Goal: Information Seeking & Learning: Learn about a topic

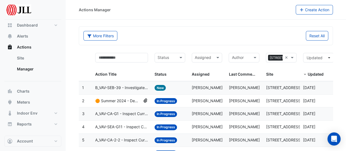
scroll to position [3, 0]
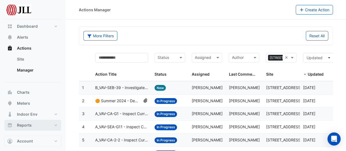
click at [36, 124] on button "Reports" at bounding box center [32, 124] width 57 height 11
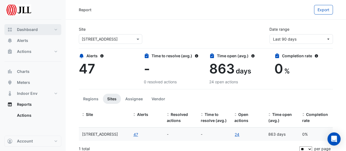
click at [55, 29] on button "Dashboard" at bounding box center [32, 29] width 57 height 11
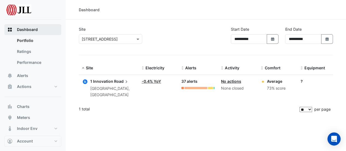
click at [55, 29] on button "Dashboard" at bounding box center [32, 29] width 57 height 11
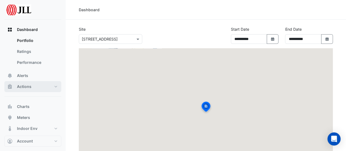
click at [56, 87] on button "Actions" at bounding box center [32, 86] width 57 height 11
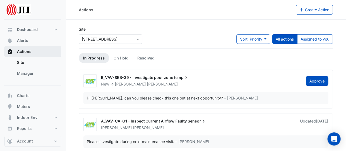
click at [39, 52] on button "Actions" at bounding box center [32, 51] width 57 height 11
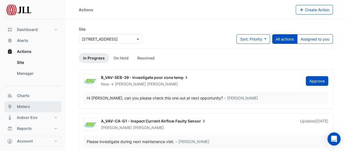
click at [32, 106] on button "Meters" at bounding box center [32, 106] width 57 height 11
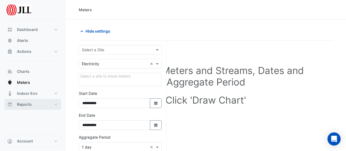
click at [57, 105] on button "Reports" at bounding box center [32, 104] width 57 height 11
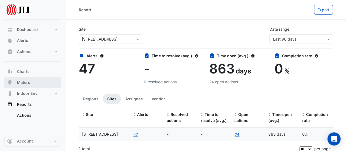
click at [26, 81] on span "Meters" at bounding box center [23, 81] width 13 height 5
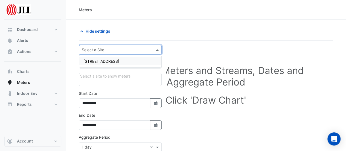
click at [154, 51] on div at bounding box center [120, 49] width 82 height 6
click at [122, 63] on div "[STREET_ADDRESS]" at bounding box center [120, 61] width 82 height 8
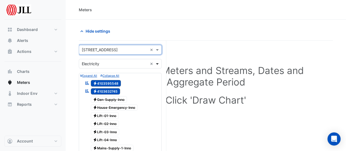
click at [157, 64] on span at bounding box center [157, 64] width 7 height 6
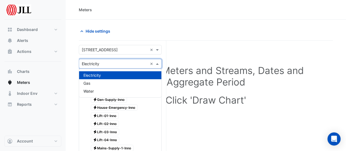
click at [157, 64] on span at bounding box center [157, 64] width 7 height 6
click at [115, 71] on div "Electricity" at bounding box center [120, 75] width 82 height 8
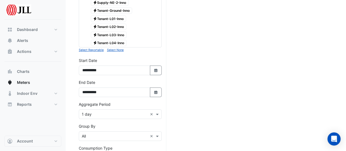
scroll to position [212, 0]
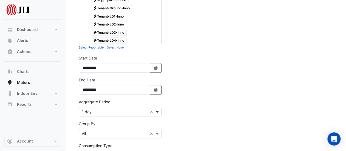
click at [158, 108] on span at bounding box center [157, 111] width 7 height 6
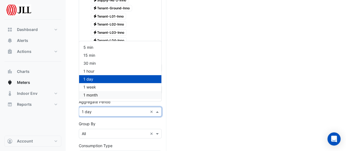
click at [127, 95] on div "1 month" at bounding box center [120, 95] width 82 height 8
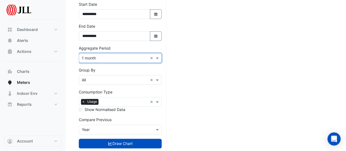
scroll to position [273, 0]
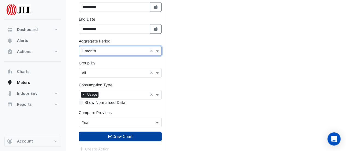
click at [132, 131] on button "Draw Chart" at bounding box center [120, 136] width 83 height 10
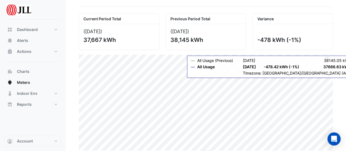
scroll to position [24, 0]
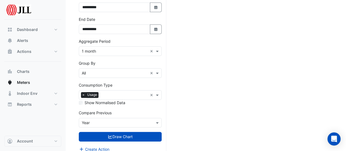
scroll to position [273, 0]
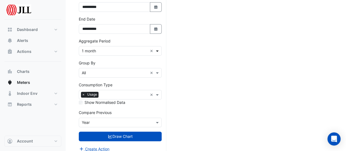
click at [157, 48] on span at bounding box center [157, 51] width 7 height 6
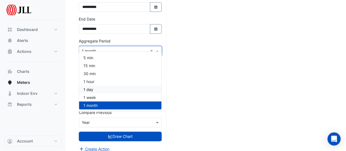
click at [96, 90] on div "1 day" at bounding box center [120, 89] width 82 height 8
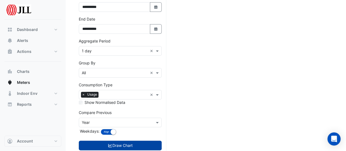
click at [125, 140] on button "Draw Chart" at bounding box center [120, 145] width 83 height 10
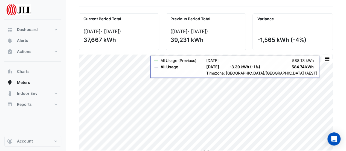
scroll to position [33, 0]
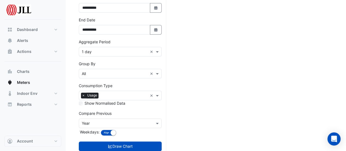
scroll to position [273, 0]
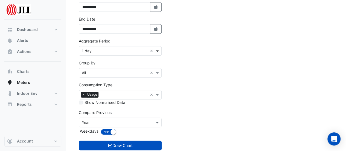
click at [157, 48] on span at bounding box center [157, 51] width 7 height 6
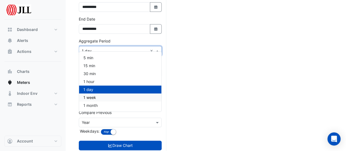
click at [96, 97] on div "1 week" at bounding box center [120, 97] width 82 height 8
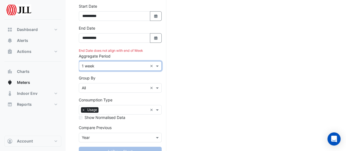
scroll to position [263, 0]
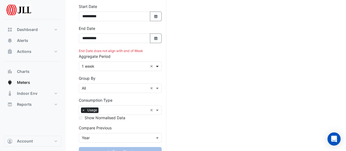
click at [158, 63] on span at bounding box center [157, 66] width 7 height 6
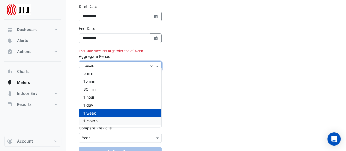
click at [97, 121] on span "1 month" at bounding box center [90, 120] width 14 height 5
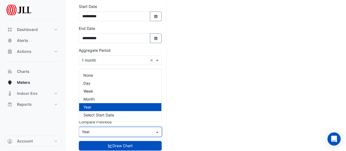
click at [158, 128] on span at bounding box center [157, 131] width 7 height 6
click at [122, 100] on div "Month" at bounding box center [120, 99] width 82 height 8
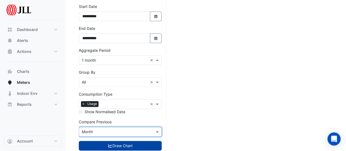
click at [121, 140] on button "Draw Chart" at bounding box center [120, 145] width 83 height 10
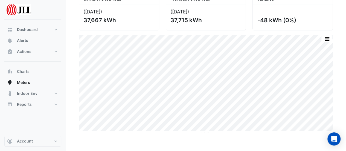
scroll to position [53, 0]
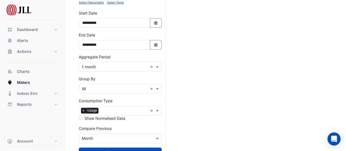
scroll to position [257, 0]
click at [158, 63] on span at bounding box center [157, 66] width 7 height 6
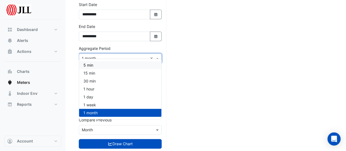
scroll to position [268, 0]
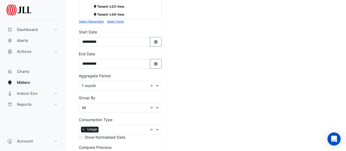
scroll to position [238, 0]
click at [155, 40] on icon "button" at bounding box center [155, 42] width 3 height 4
select select "*"
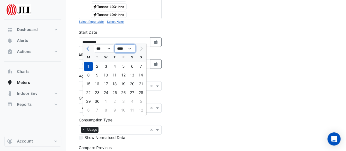
click at [131, 48] on select "**** **** **** **** **** **** **** **** **** **** ****" at bounding box center [124, 48] width 21 height 8
select select "****"
click at [114, 44] on select "**** **** **** **** **** **** **** **** **** **** ****" at bounding box center [124, 48] width 21 height 8
click at [141, 66] on div "1" at bounding box center [140, 66] width 9 height 9
type input "**********"
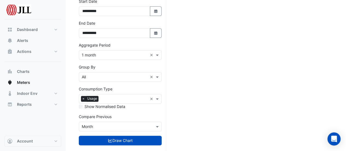
scroll to position [273, 0]
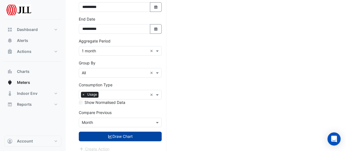
click at [122, 131] on button "Draw Chart" at bounding box center [120, 136] width 83 height 10
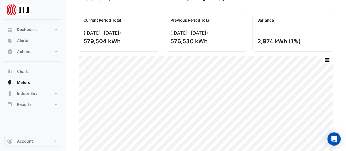
scroll to position [33, 0]
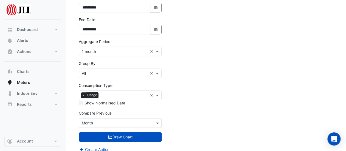
scroll to position [273, 0]
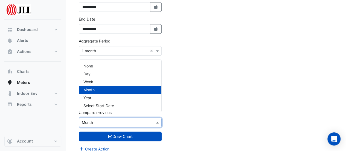
click at [155, 119] on span at bounding box center [157, 122] width 7 height 6
click at [91, 97] on span "Year" at bounding box center [87, 97] width 8 height 5
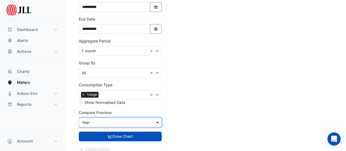
click at [155, 119] on span at bounding box center [157, 122] width 7 height 6
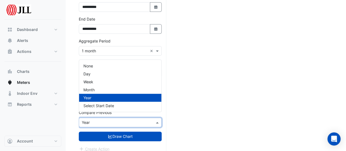
click at [155, 119] on span at bounding box center [157, 122] width 7 height 6
click at [154, 119] on div at bounding box center [120, 122] width 82 height 6
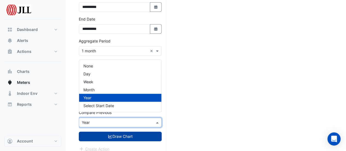
click at [130, 131] on button "Draw Chart" at bounding box center [120, 136] width 83 height 10
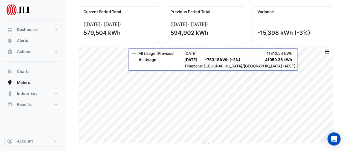
scroll to position [43, 0]
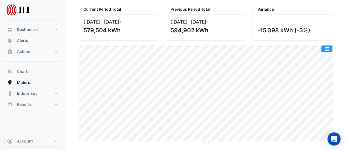
click at [328, 48] on button "button" at bounding box center [326, 48] width 11 height 7
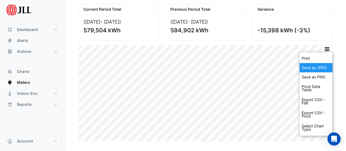
click at [313, 68] on div "Save as JPEG" at bounding box center [315, 67] width 33 height 9
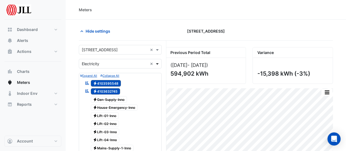
click at [158, 63] on span at bounding box center [157, 64] width 7 height 6
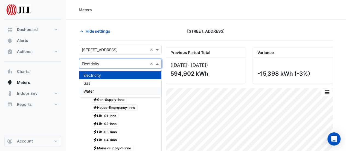
click at [91, 91] on span "Water" at bounding box center [88, 90] width 10 height 5
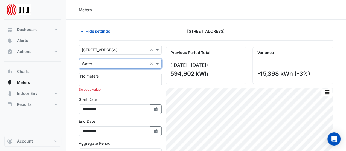
scroll to position [106, 0]
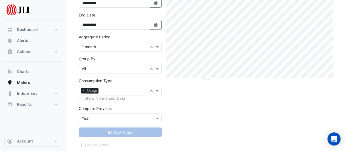
click at [214, 105] on div "Current Period Total ([DATE] - [DATE] ) 579,504 kWh Previous Period Total ([DAT…" at bounding box center [206, 46] width 254 height 211
click at [234, 114] on div "Current Period Total ([DATE] - [DATE] ) 579,504 kWh Previous Period Total ([DAT…" at bounding box center [206, 46] width 254 height 211
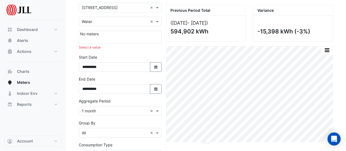
scroll to position [0, 0]
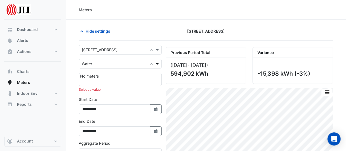
click at [157, 63] on span at bounding box center [157, 64] width 7 height 6
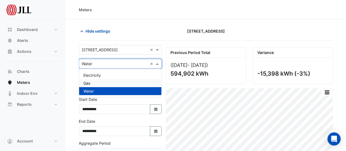
click at [104, 81] on div "Gas" at bounding box center [120, 83] width 82 height 8
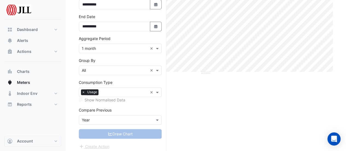
scroll to position [113, 0]
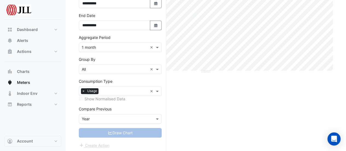
click at [197, 104] on div "Current Period Total ([DATE] - [DATE] ) 579,504 kWh Previous Period Total ([DAT…" at bounding box center [206, 43] width 254 height 219
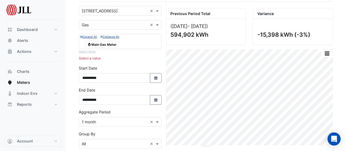
scroll to position [38, 0]
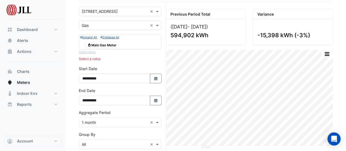
click at [107, 44] on span "Gas Main Gas Meter" at bounding box center [102, 45] width 34 height 7
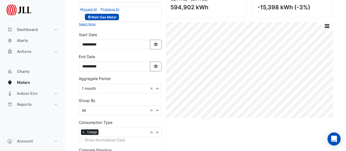
scroll to position [107, 0]
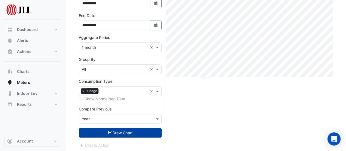
click at [118, 131] on button "Draw Chart" at bounding box center [120, 133] width 83 height 10
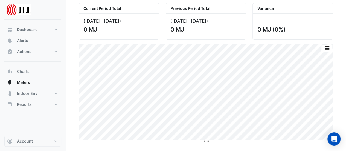
scroll to position [43, 0]
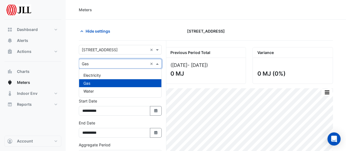
click at [157, 61] on span at bounding box center [157, 64] width 7 height 6
click at [101, 75] on span "Electricity" at bounding box center [91, 75] width 17 height 5
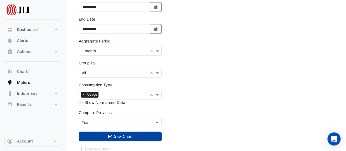
click at [129, 131] on button "Draw Chart" at bounding box center [120, 136] width 83 height 10
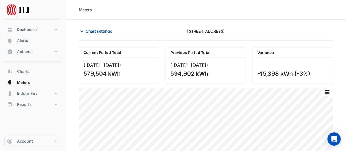
drag, startPoint x: 309, startPoint y: 72, endPoint x: 256, endPoint y: 72, distance: 52.7
click at [256, 72] on div "-15,398 kWh (-3%)" at bounding box center [292, 71] width 80 height 26
copy div "-15,398 kWh (-3%)"
